Goal: Leave review/rating: Share an evaluation or opinion about a product, service, or content

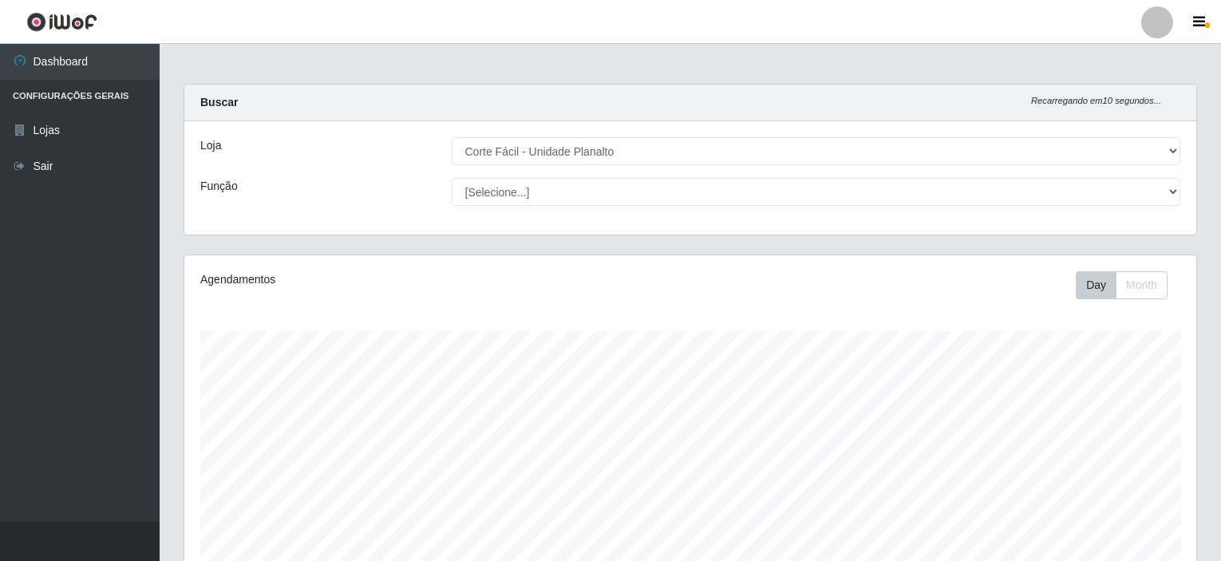
select select "202"
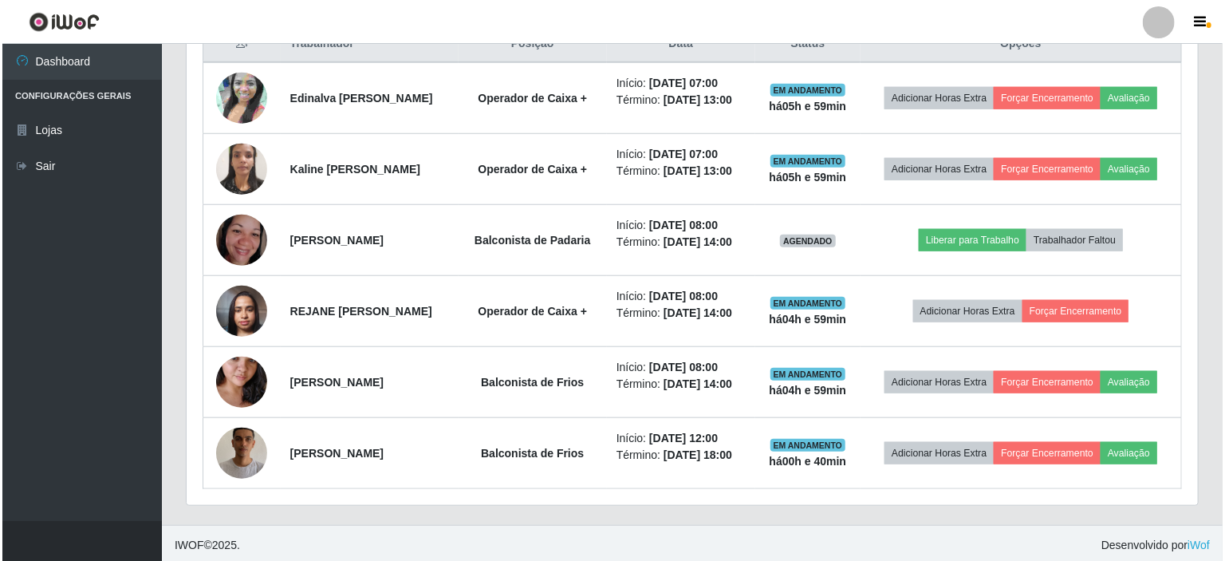
scroll to position [331, 1012]
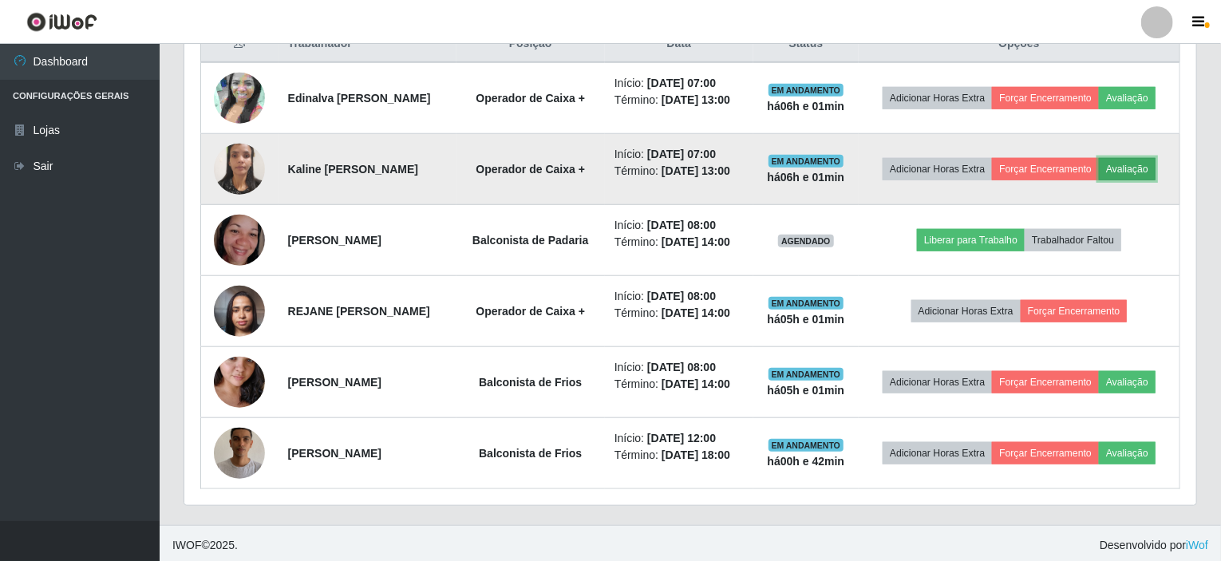
click at [1134, 158] on button "Avaliação" at bounding box center [1126, 169] width 57 height 22
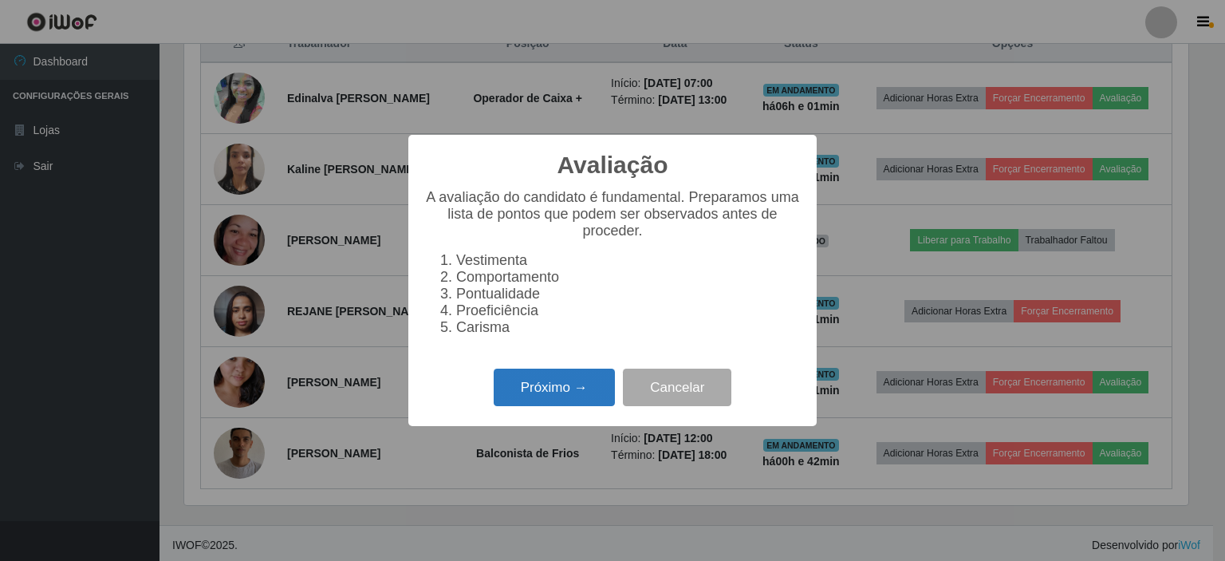
click at [538, 397] on button "Próximo →" at bounding box center [554, 387] width 121 height 37
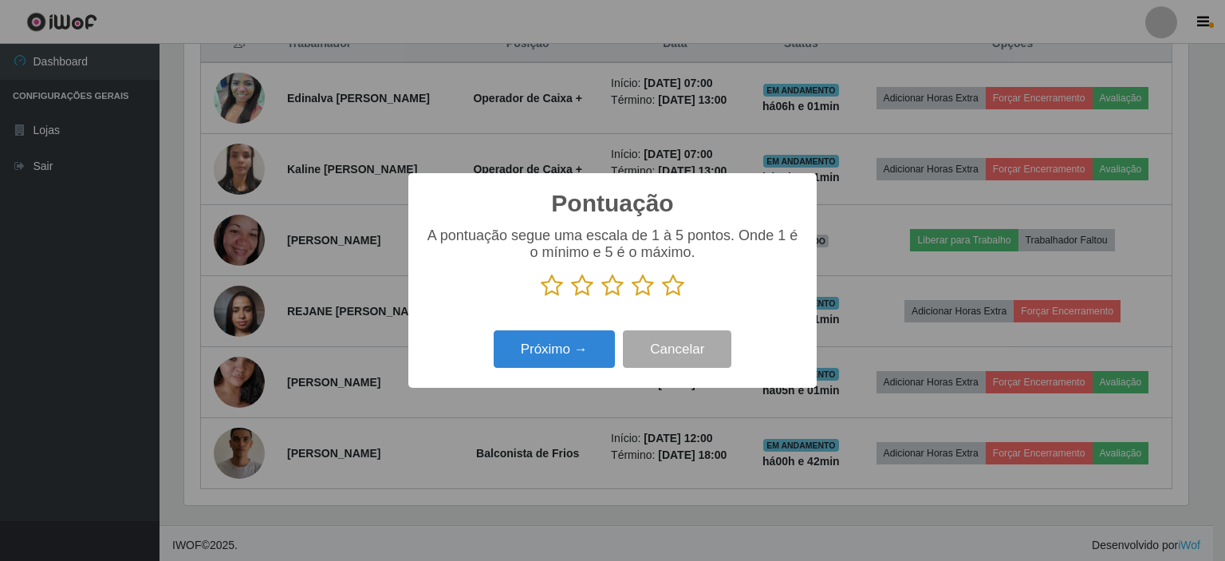
click at [672, 290] on icon at bounding box center [673, 286] width 22 height 24
click at [662, 298] on input "radio" at bounding box center [662, 298] width 0 height 0
click at [584, 347] on button "Próximo →" at bounding box center [554, 348] width 121 height 37
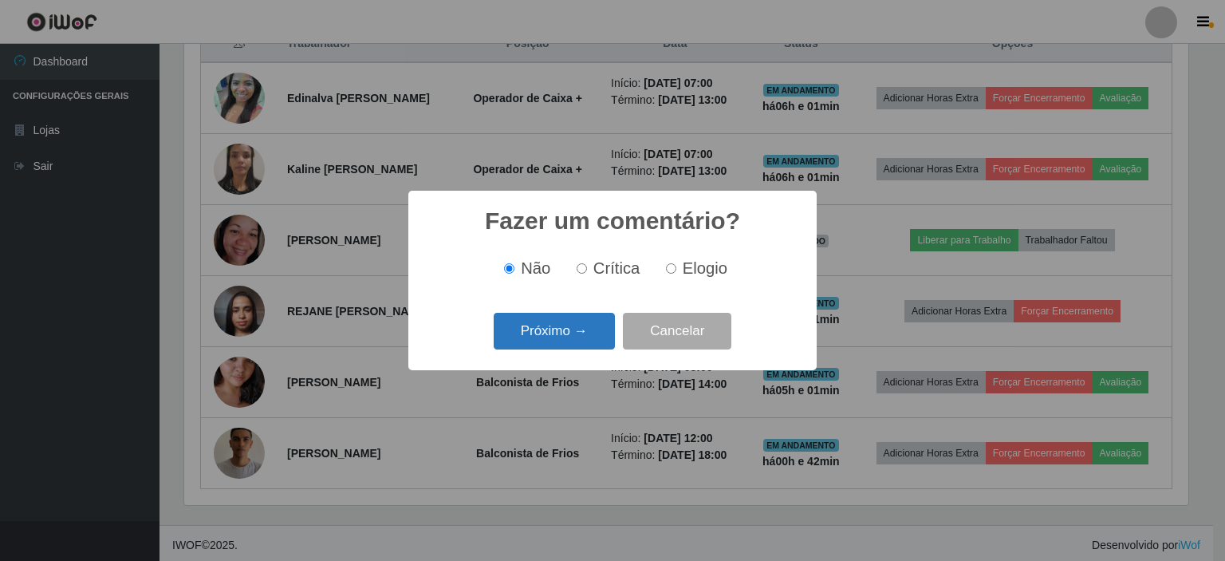
click at [582, 337] on button "Próximo →" at bounding box center [554, 331] width 121 height 37
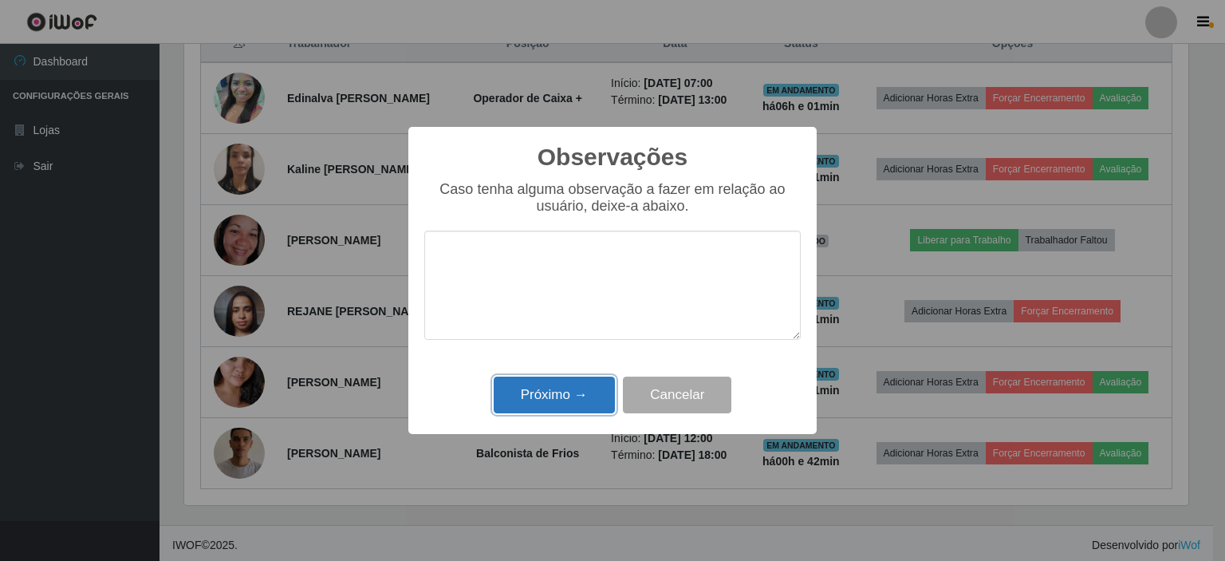
click at [559, 389] on button "Próximo →" at bounding box center [554, 395] width 121 height 37
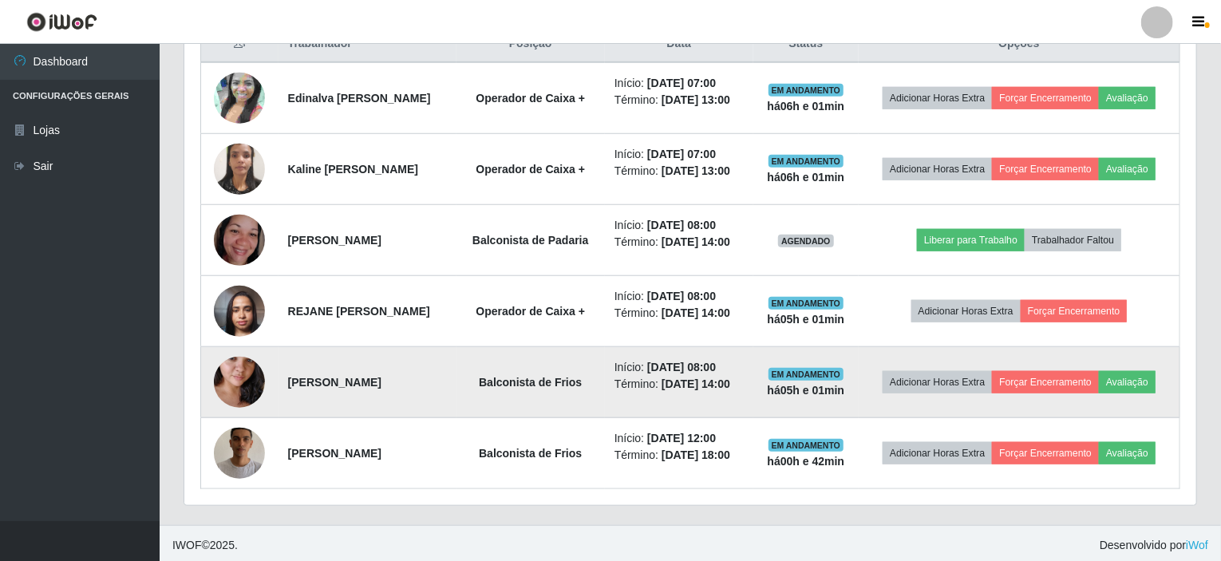
scroll to position [331, 1012]
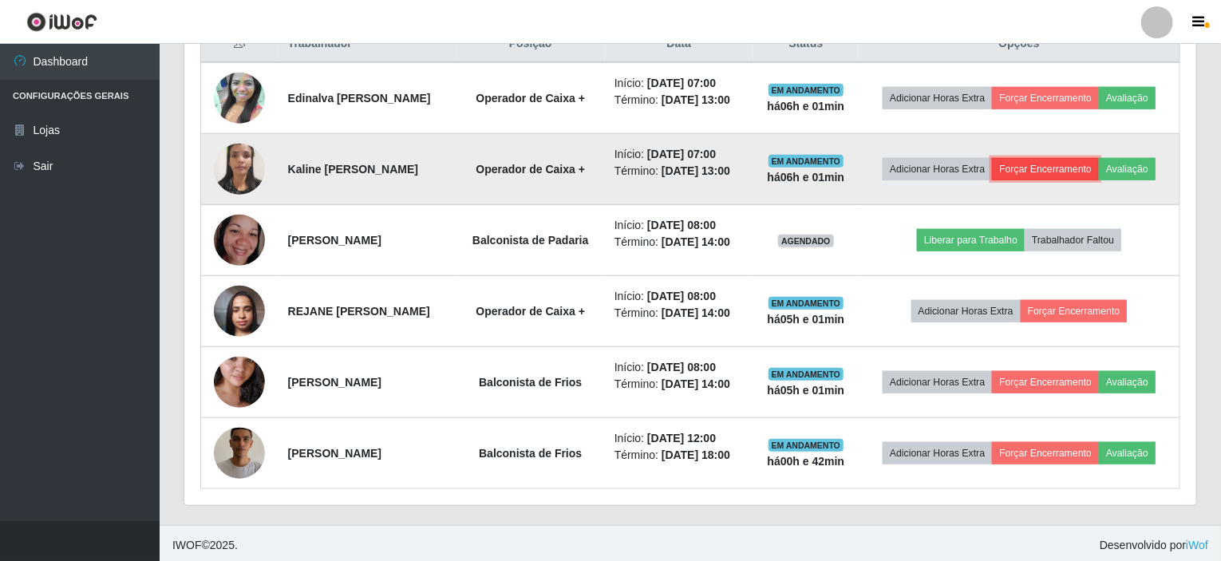
click at [1027, 160] on button "Forçar Encerramento" at bounding box center [1045, 169] width 107 height 22
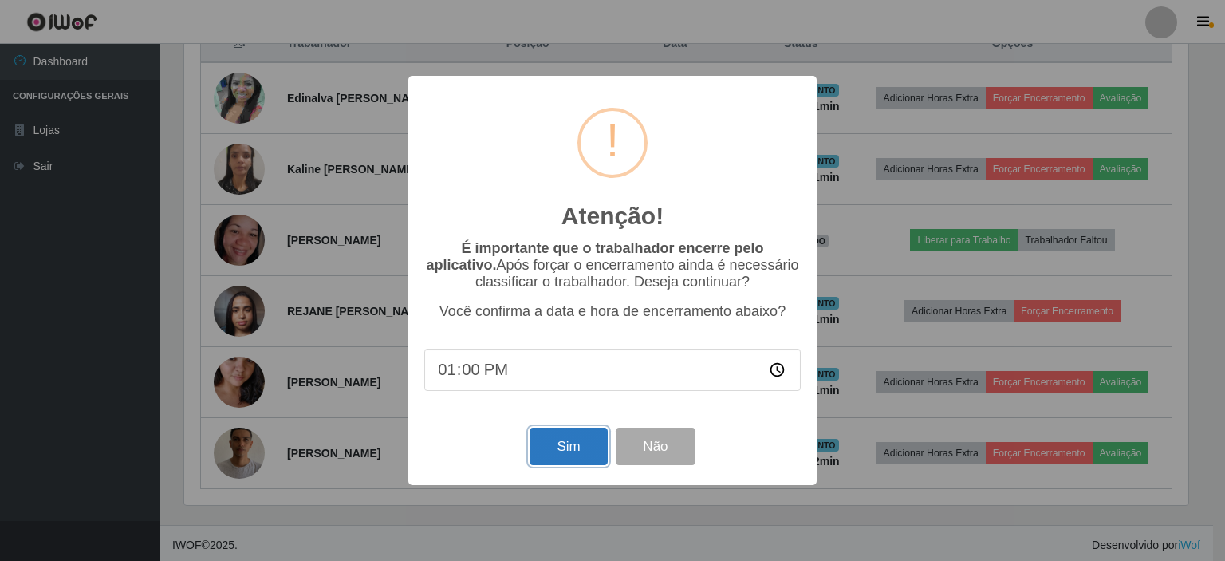
click at [551, 448] on button "Sim" at bounding box center [568, 446] width 77 height 37
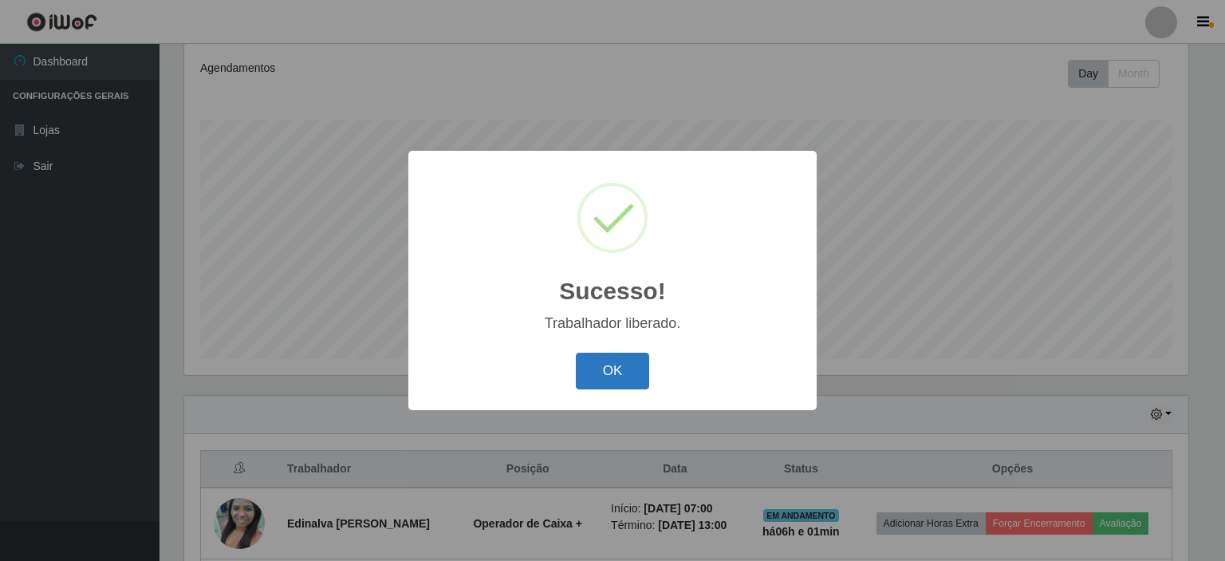
click at [613, 369] on button "OK" at bounding box center [613, 371] width 74 height 37
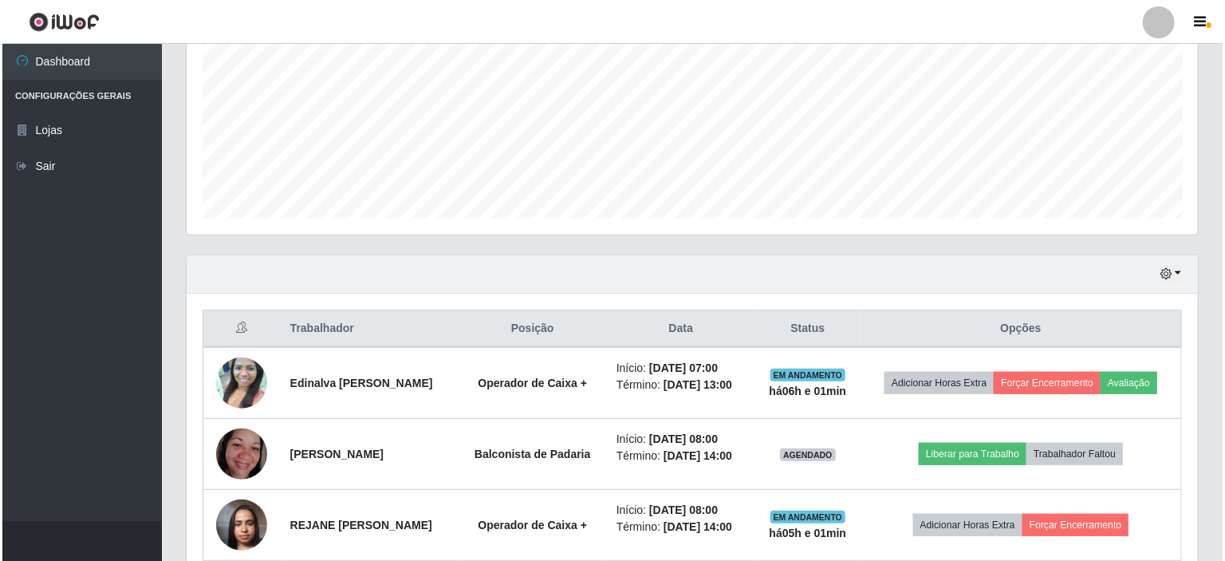
scroll to position [371, 0]
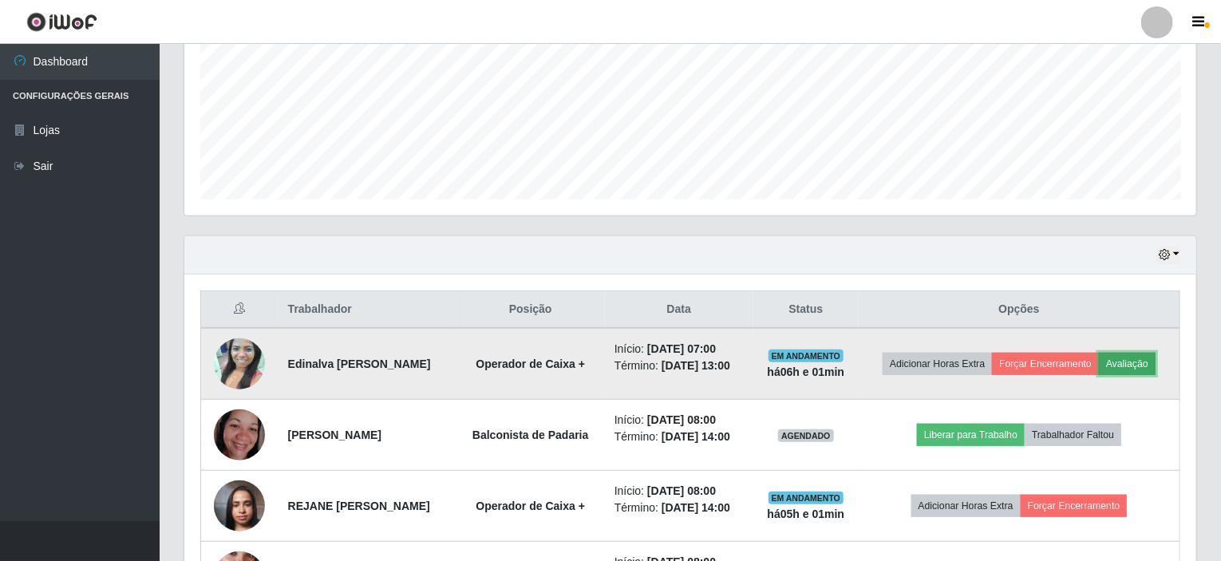
click at [1129, 357] on button "Avaliação" at bounding box center [1126, 364] width 57 height 22
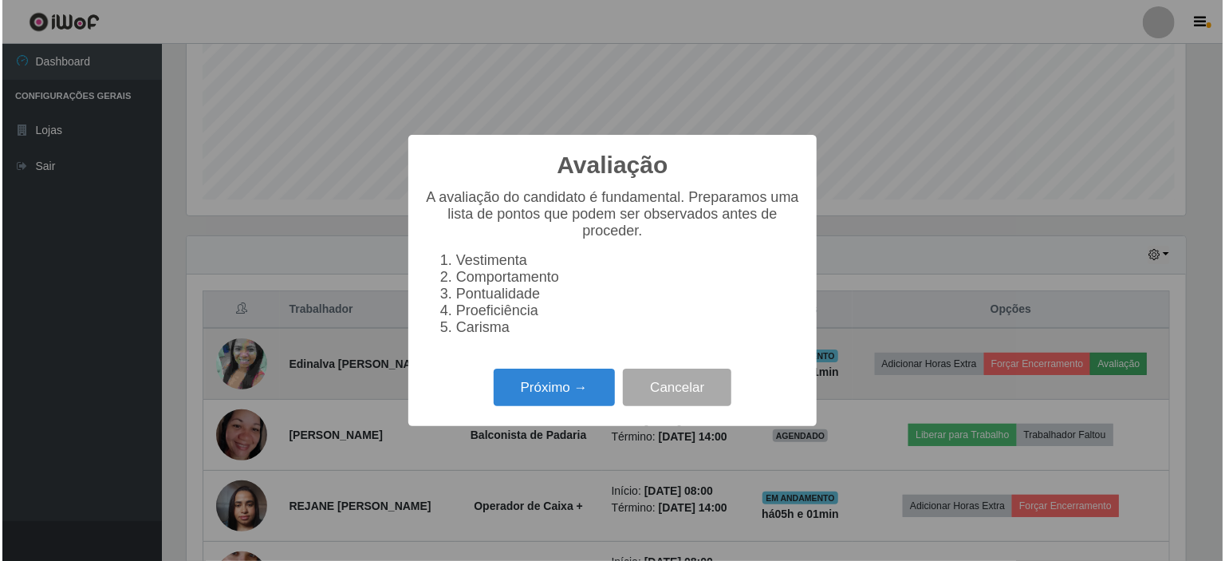
scroll to position [331, 1005]
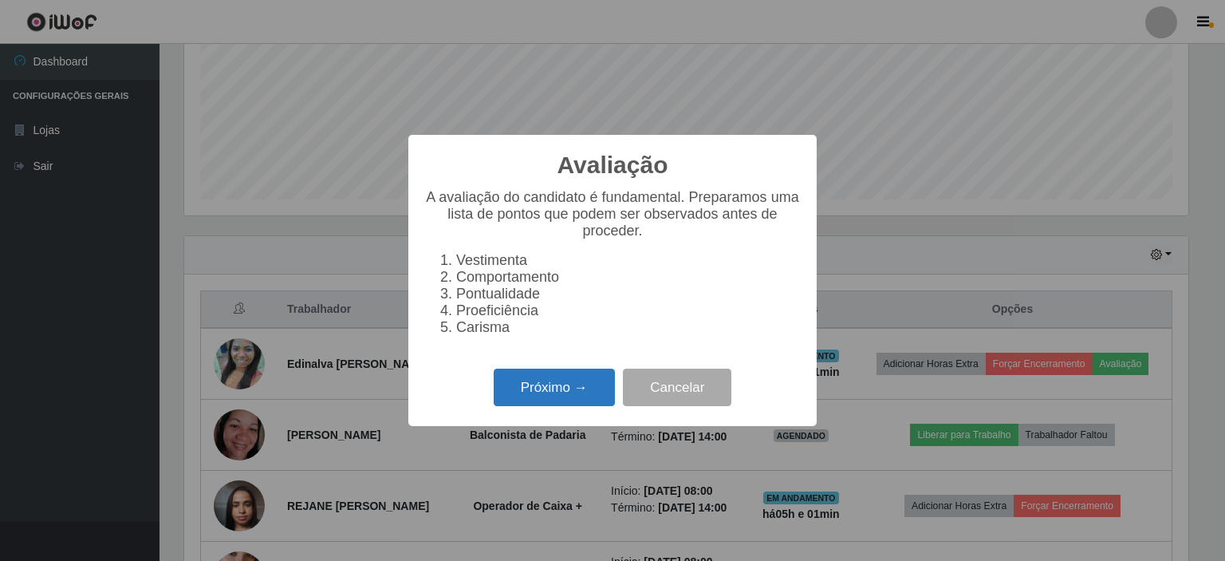
click at [538, 399] on button "Próximo →" at bounding box center [554, 387] width 121 height 37
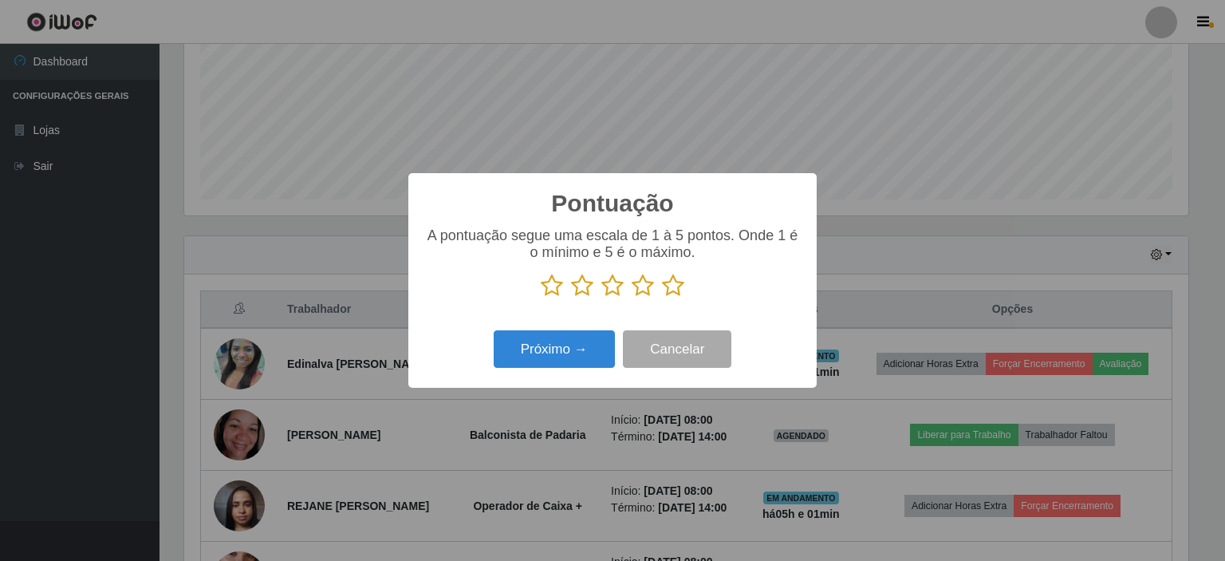
scroll to position [797410, 796735]
click at [668, 284] on icon at bounding box center [673, 286] width 22 height 24
click at [662, 298] on input "radio" at bounding box center [662, 298] width 0 height 0
click at [578, 350] on button "Próximo →" at bounding box center [554, 348] width 121 height 37
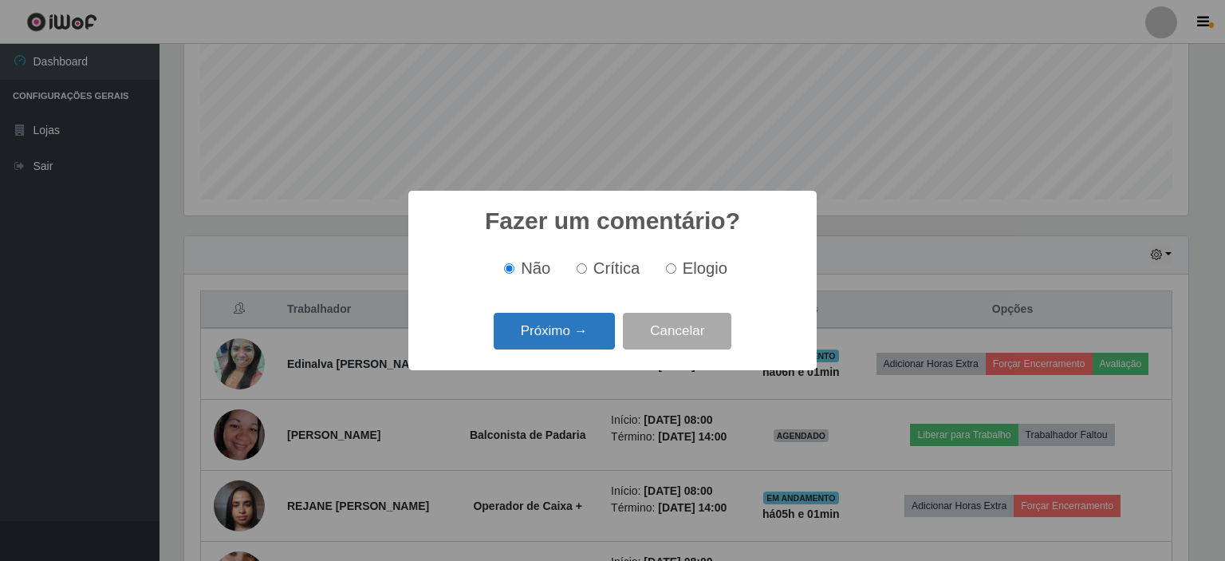
click at [554, 340] on button "Próximo →" at bounding box center [554, 331] width 121 height 37
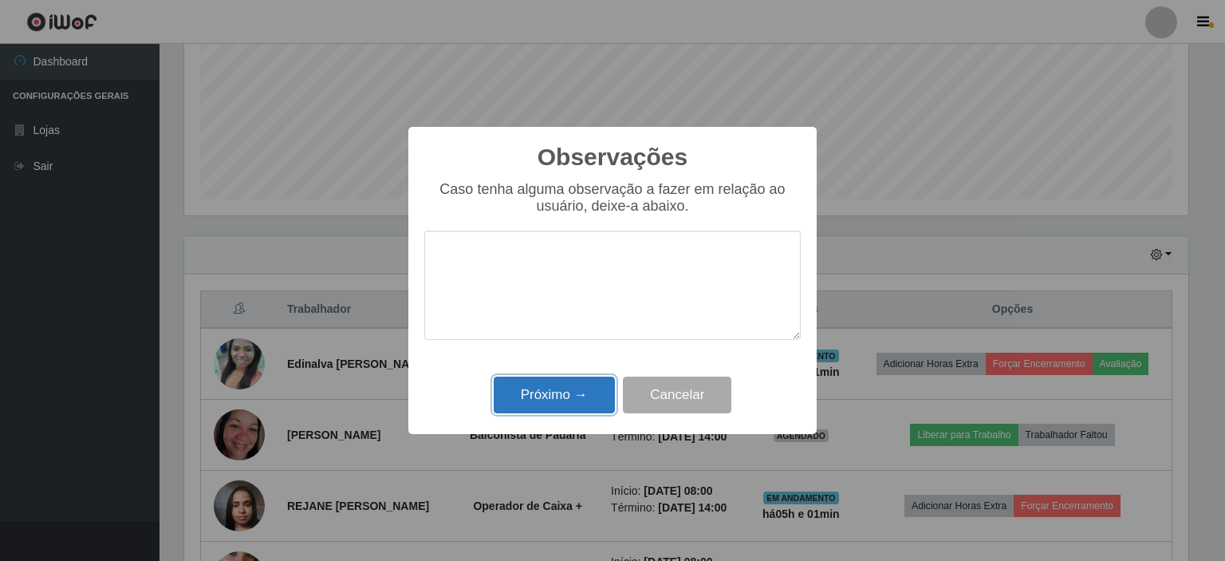
click at [562, 390] on button "Próximo →" at bounding box center [554, 395] width 121 height 37
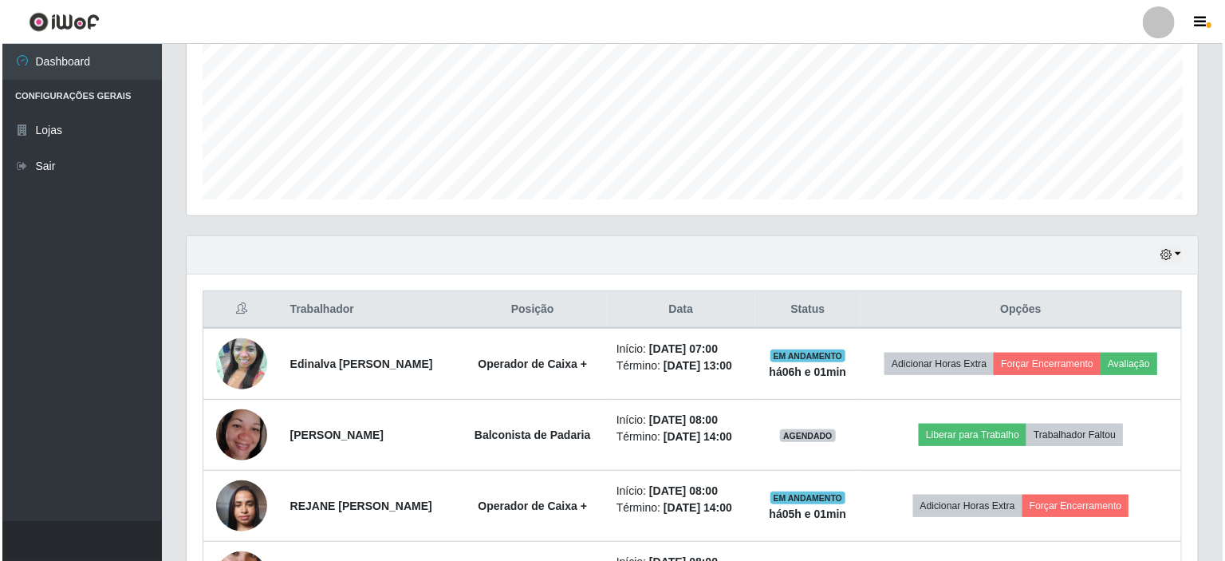
scroll to position [331, 1012]
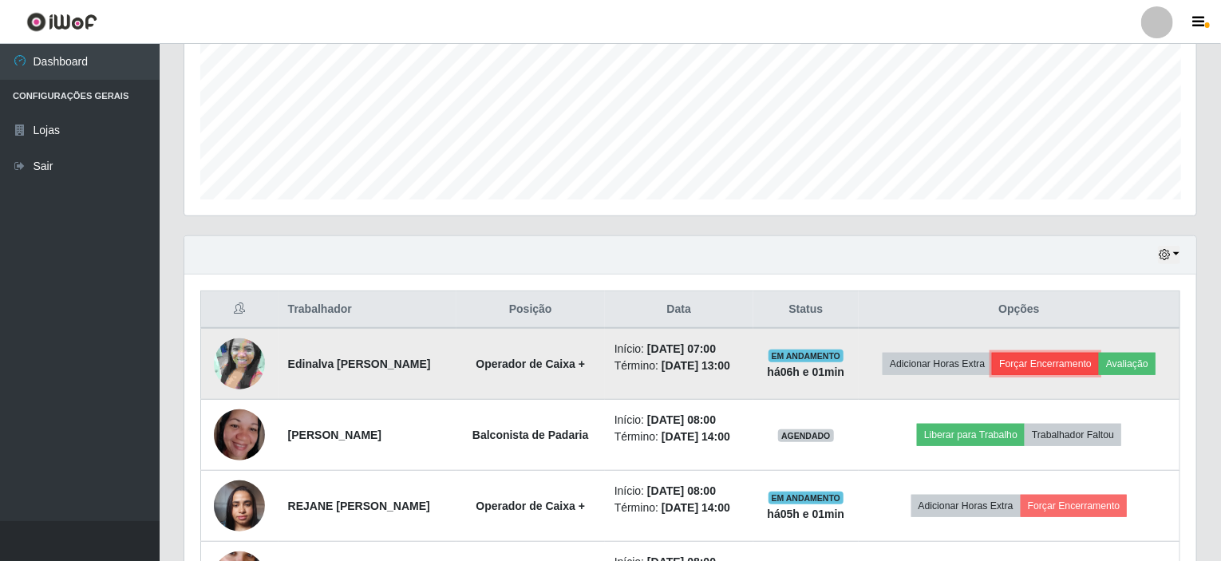
click at [1037, 361] on button "Forçar Encerramento" at bounding box center [1045, 364] width 107 height 22
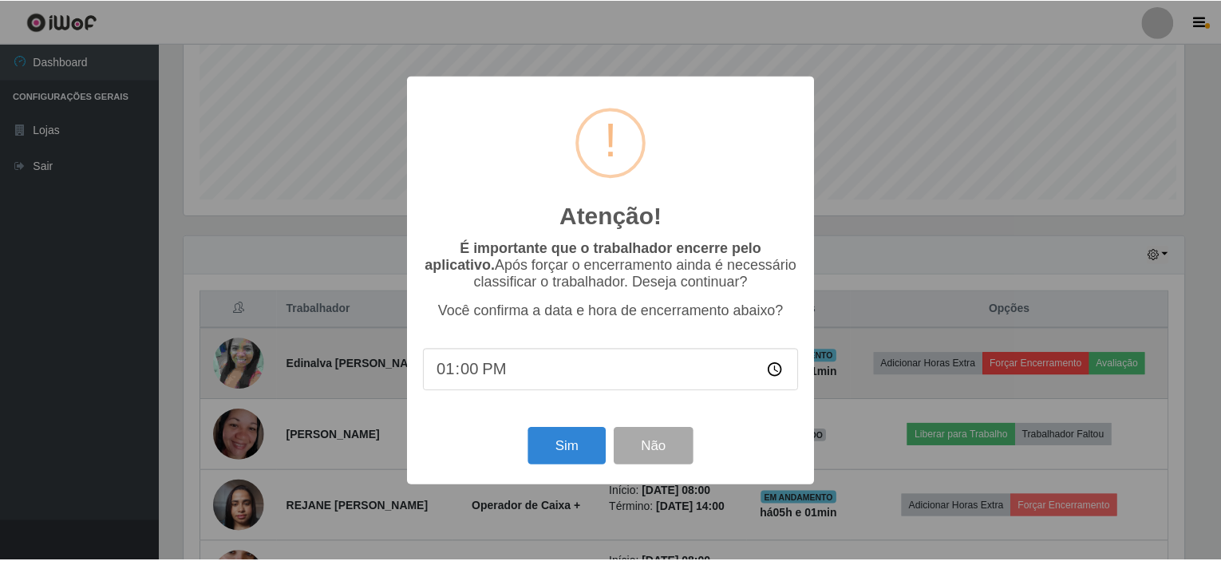
scroll to position [331, 1005]
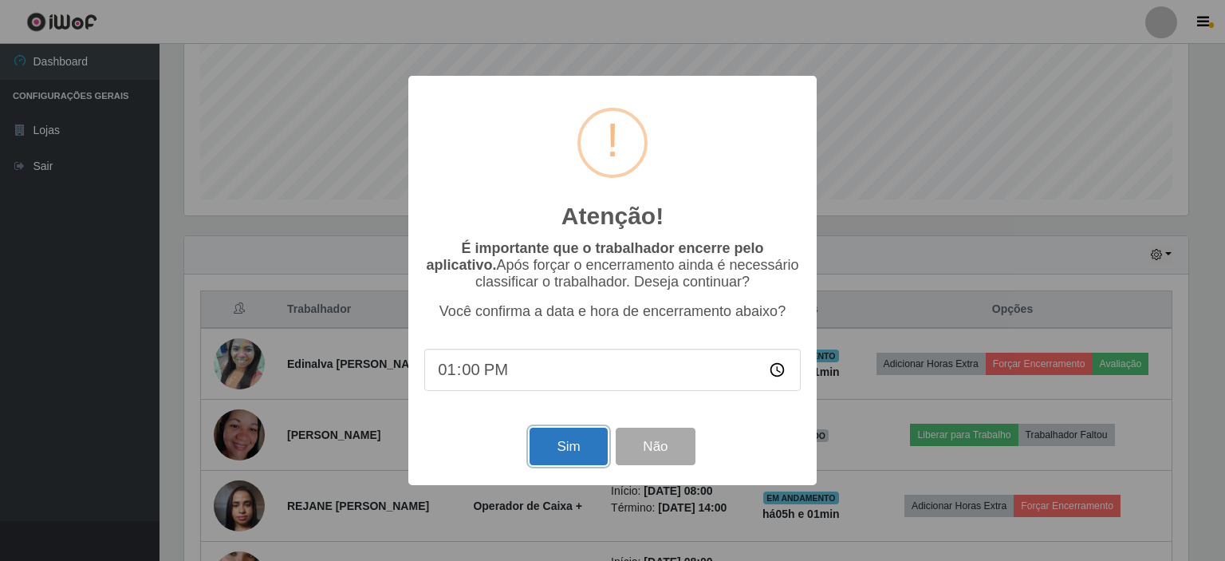
click at [562, 447] on button "Sim" at bounding box center [568, 446] width 77 height 37
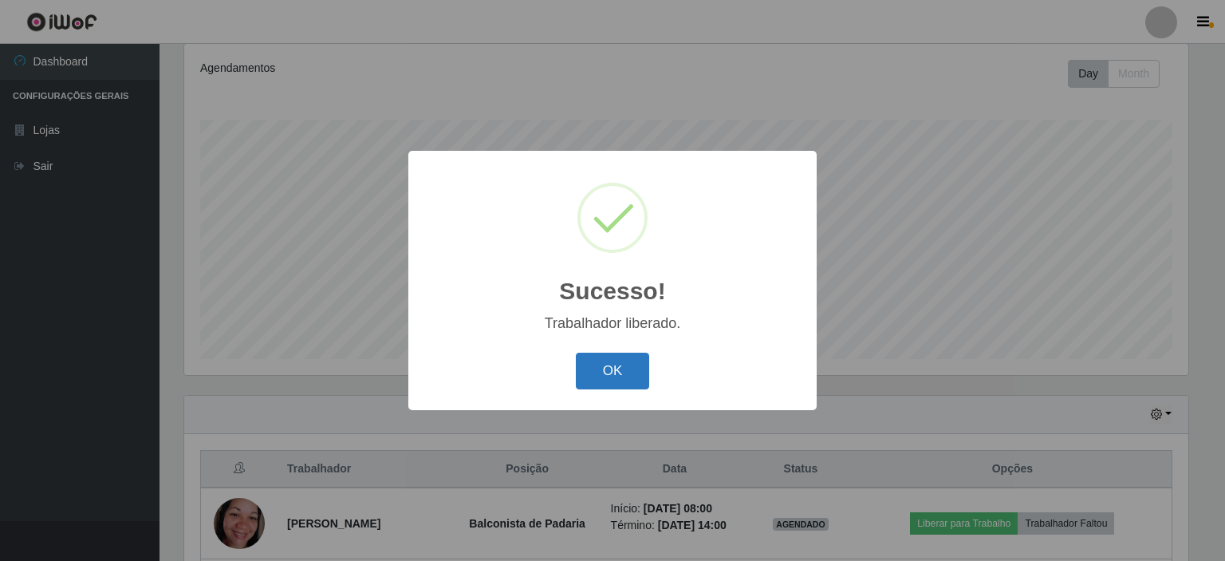
click at [609, 368] on button "OK" at bounding box center [613, 371] width 74 height 37
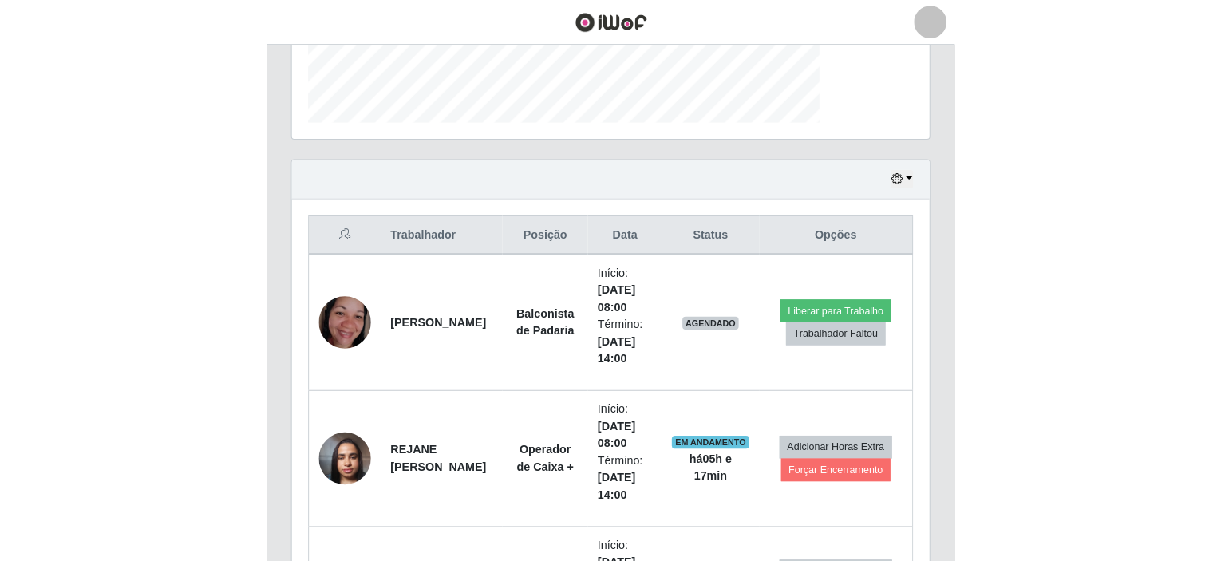
scroll to position [331, 558]
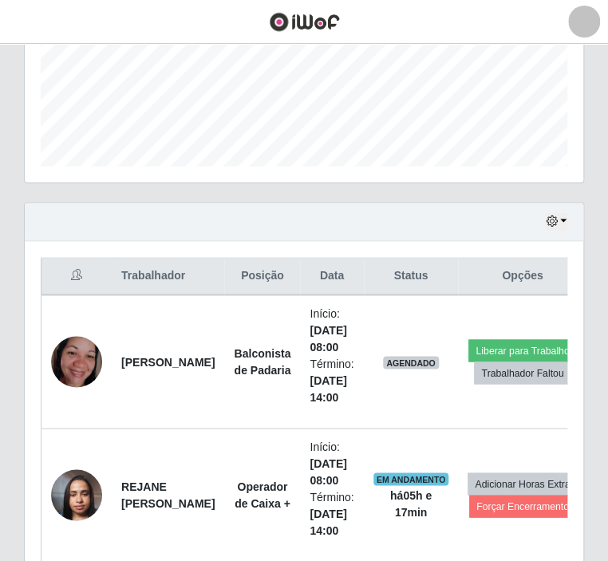
drag, startPoint x: 0, startPoint y: 61, endPoint x: 147, endPoint y: 11, distance: 155.1
click at [147, 11] on div "Perfil Alterar Senha Sair Dashboard Configurações Gerais Lojas Sair Carregando.…" at bounding box center [304, 226] width 608 height 1355
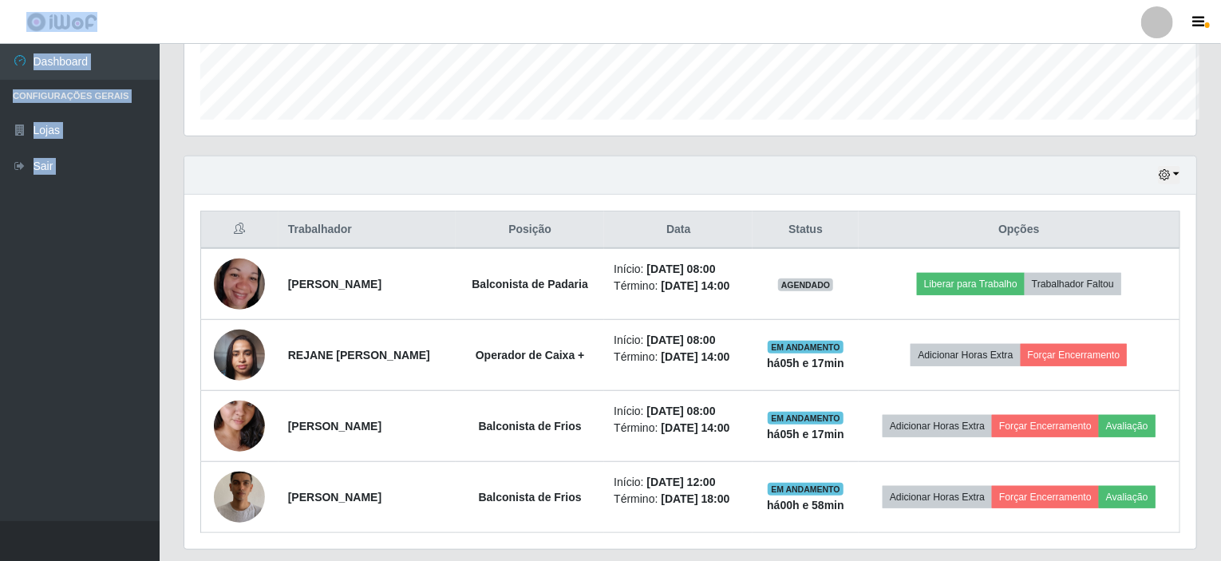
scroll to position [797410, 796728]
